Goal: Find specific fact: Find specific fact

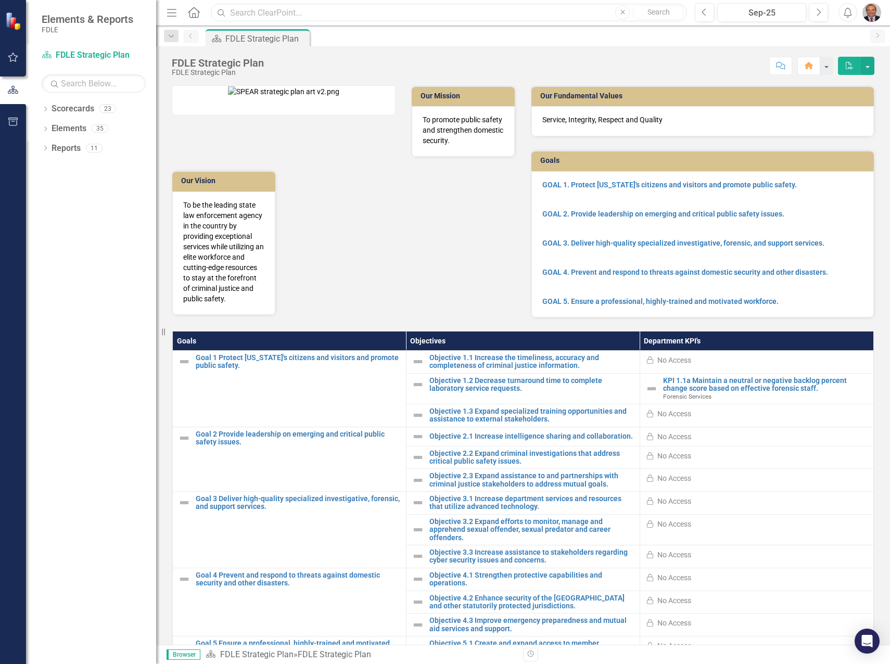
click at [329, 15] on input "text" at bounding box center [449, 13] width 476 height 18
click at [754, 393] on link "KPI 1.1a Maintain a neutral or negative backlog percent change score based on e…" at bounding box center [765, 385] width 205 height 16
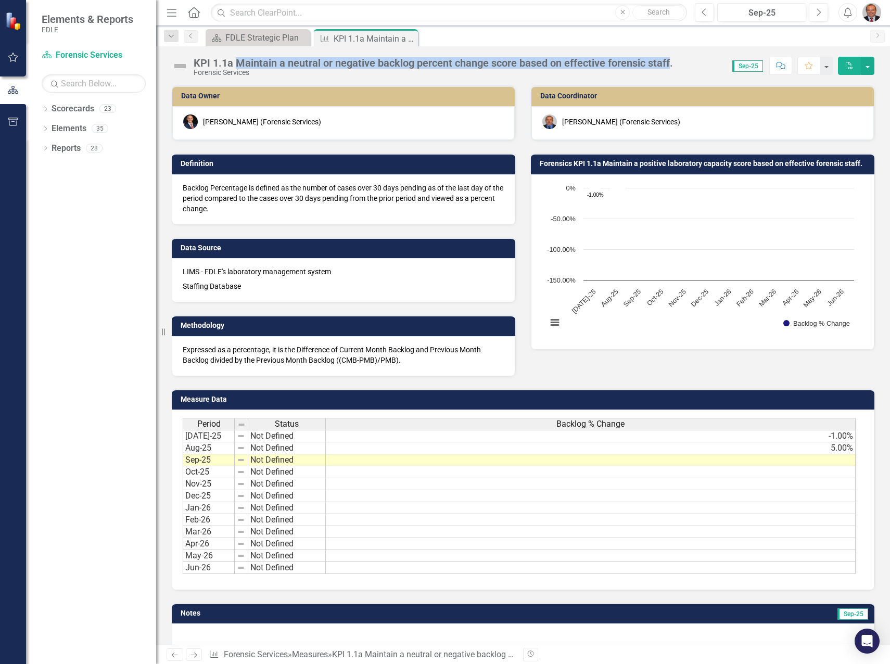
drag, startPoint x: 237, startPoint y: 61, endPoint x: 672, endPoint y: 55, distance: 434.4
click at [672, 55] on div "KPI 1.1a Maintain a neutral or negative backlog percent change score based on e…" at bounding box center [523, 61] width 734 height 31
copy div "Maintain a neutral or negative backlog percent change score based on effective …"
click at [517, 208] on div "Definition Backlog Percentage is defined as the number of cases over 30 days pe…" at bounding box center [343, 182] width 359 height 84
click at [260, 207] on p "Backlog Percentage is defined as the number of cases over 30 days pending as of…" at bounding box center [344, 198] width 322 height 31
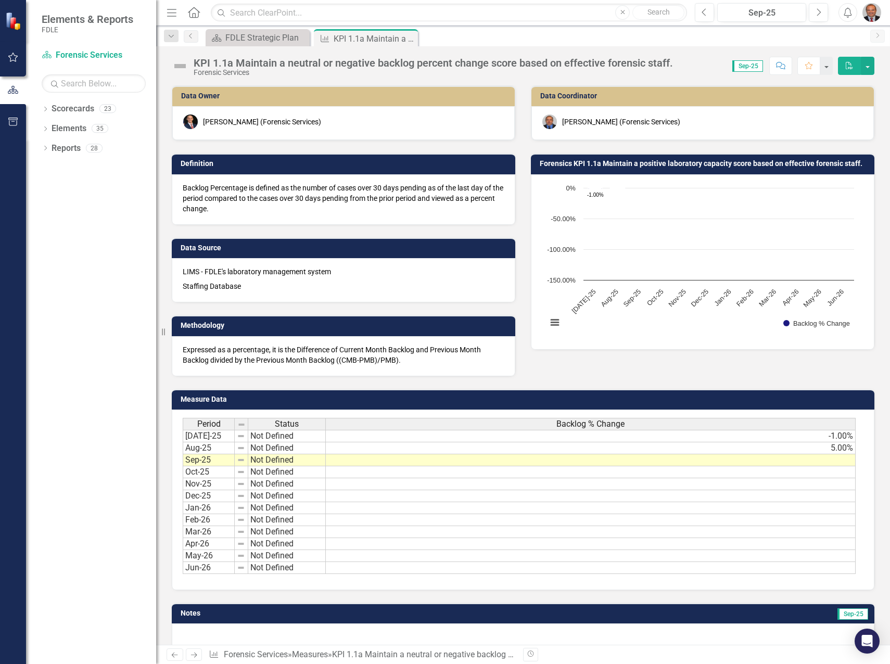
drag, startPoint x: 237, startPoint y: 208, endPoint x: 190, endPoint y: 192, distance: 49.5
click at [190, 192] on p "Backlog Percentage is defined as the number of cases over 30 days pending as of…" at bounding box center [344, 198] width 322 height 31
drag, startPoint x: 183, startPoint y: 185, endPoint x: 207, endPoint y: 202, distance: 29.5
click at [207, 202] on p "Backlog Percentage is defined as the number of cases over 30 days pending as of…" at bounding box center [344, 198] width 322 height 31
click at [203, 189] on p "Backlog Percentage is defined as the number of cases over 30 days pending as of…" at bounding box center [344, 198] width 322 height 31
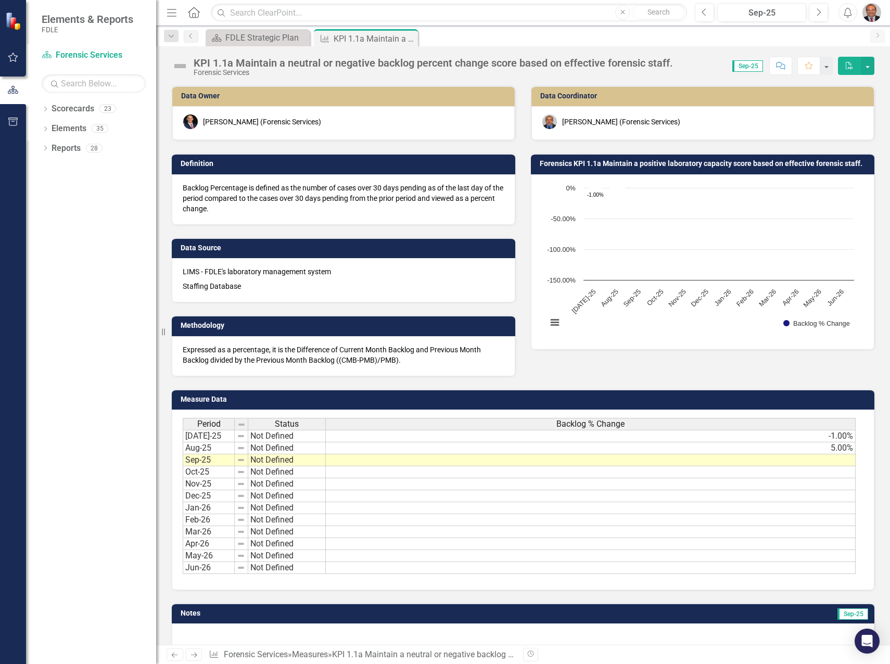
click at [203, 189] on p "Backlog Percentage is defined as the number of cases over 30 days pending as of…" at bounding box center [344, 198] width 322 height 31
click at [368, 41] on div "KPI 1.1a Maintain a neutral or negative backlog percent change score based on e…" at bounding box center [361, 38] width 56 height 13
click at [841, 435] on td "-1.00%" at bounding box center [591, 436] width 530 height 12
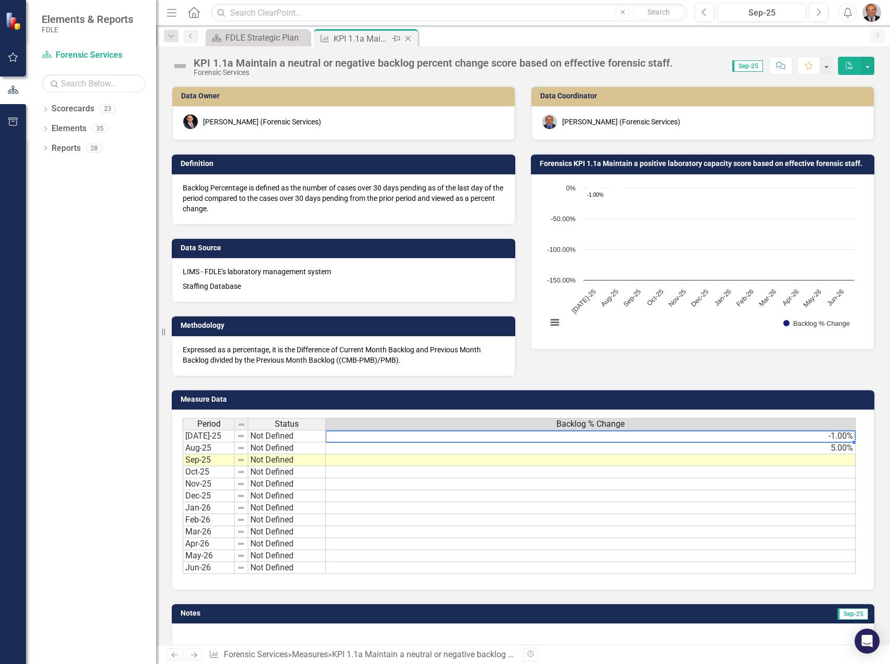
click at [377, 39] on div "KPI 1.1a Maintain a neutral or negative backlog percent change score based on e…" at bounding box center [361, 38] width 56 height 13
